Goal: Browse casually

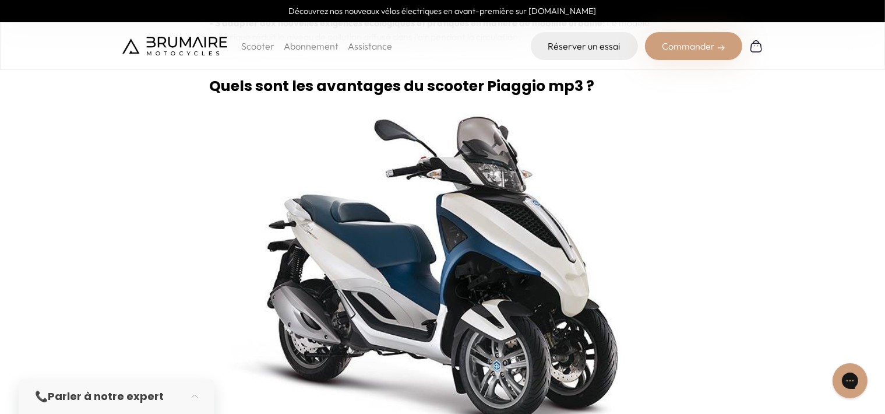
scroll to position [1340, 0]
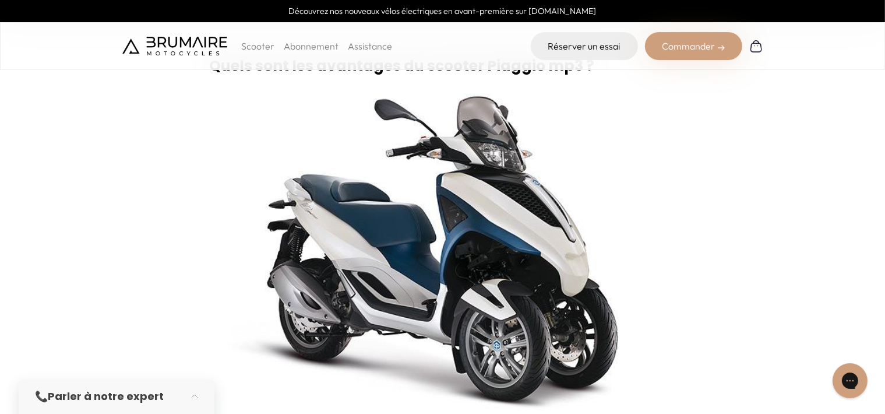
click at [798, 47] on div "Scooter Abonnement Assistance Réserver un essai Commander" at bounding box center [442, 46] width 885 height 48
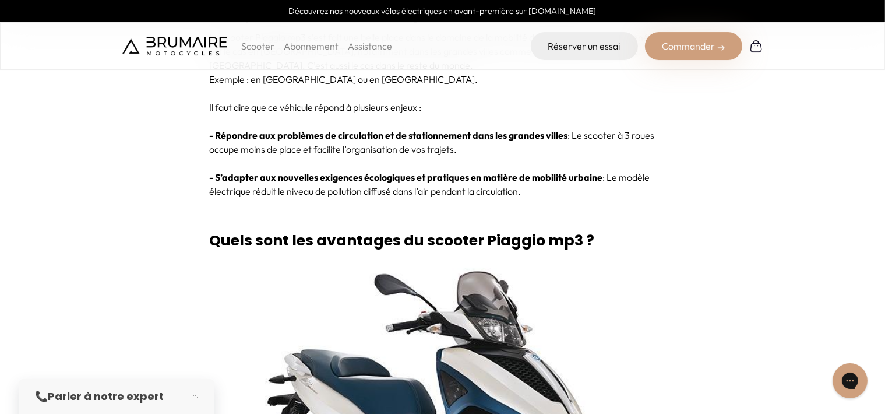
scroll to position [1224, 0]
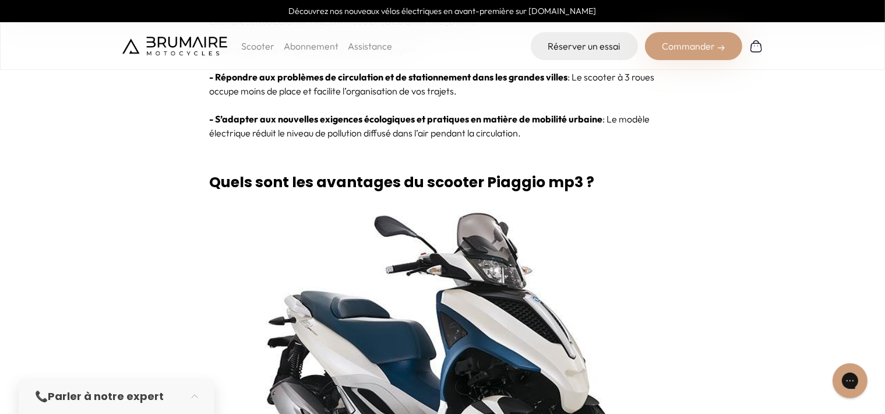
click at [67, 43] on div "Scooter Abonnement Assistance Réserver un essai Commander" at bounding box center [442, 46] width 885 height 48
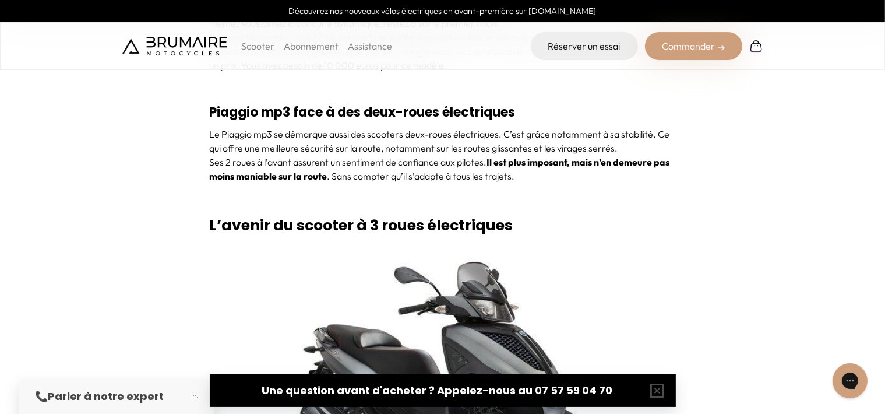
scroll to position [4196, 0]
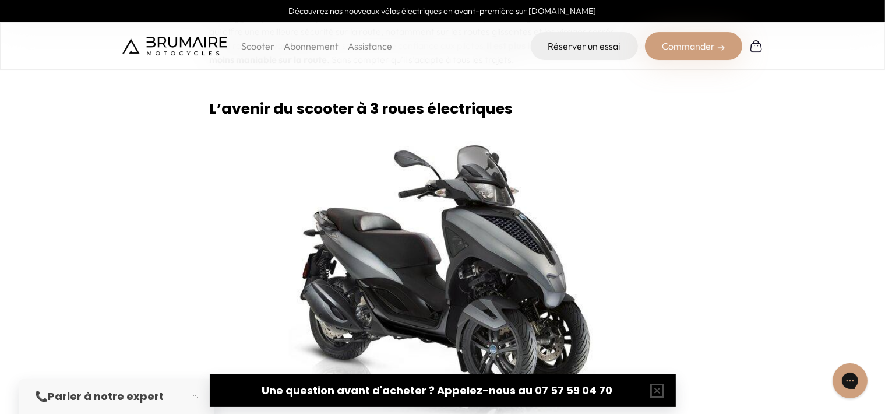
click at [222, 393] on div "Une question avant d'acheter ? Appelez-nous au 07 57 59 04 70" at bounding box center [443, 390] width 466 height 33
click at [657, 388] on button "button" at bounding box center [657, 390] width 37 height 37
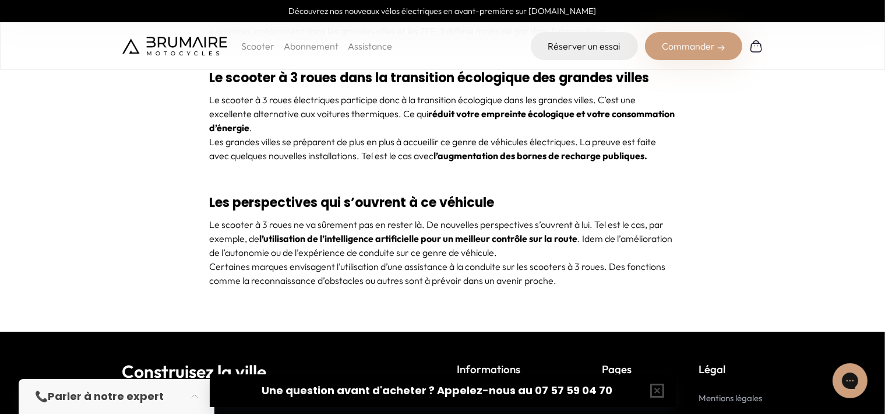
scroll to position [4779, 0]
